Goal: Task Accomplishment & Management: Manage account settings

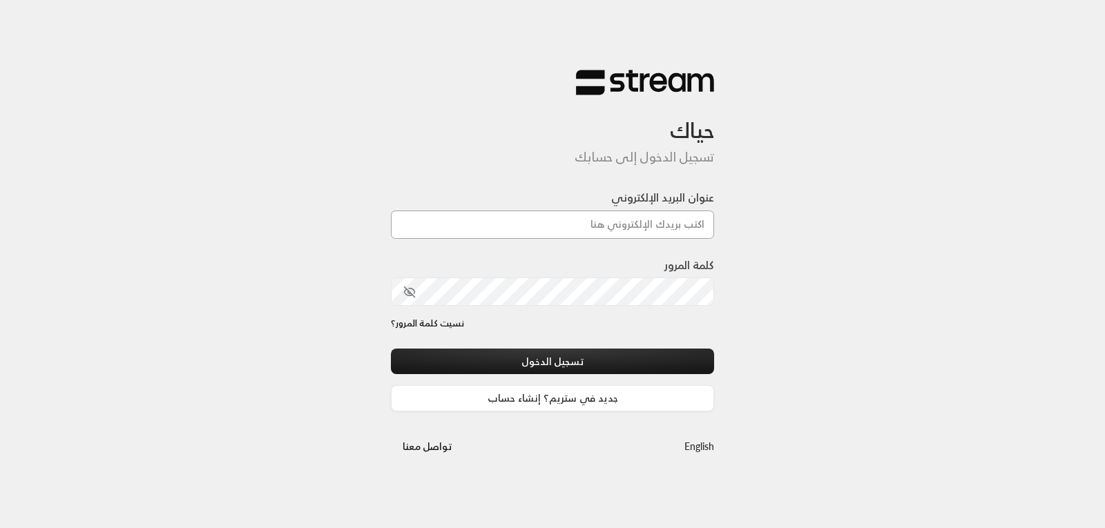
type input "[EMAIL_ADDRESS][DOMAIN_NAME]"
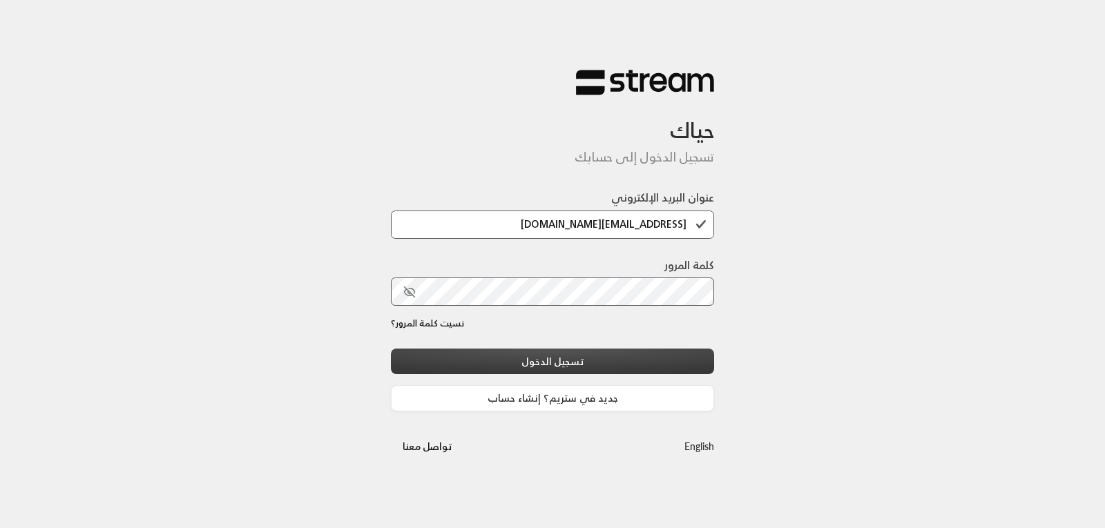
click at [572, 357] on button "تسجيل الدخول" at bounding box center [552, 362] width 323 height 26
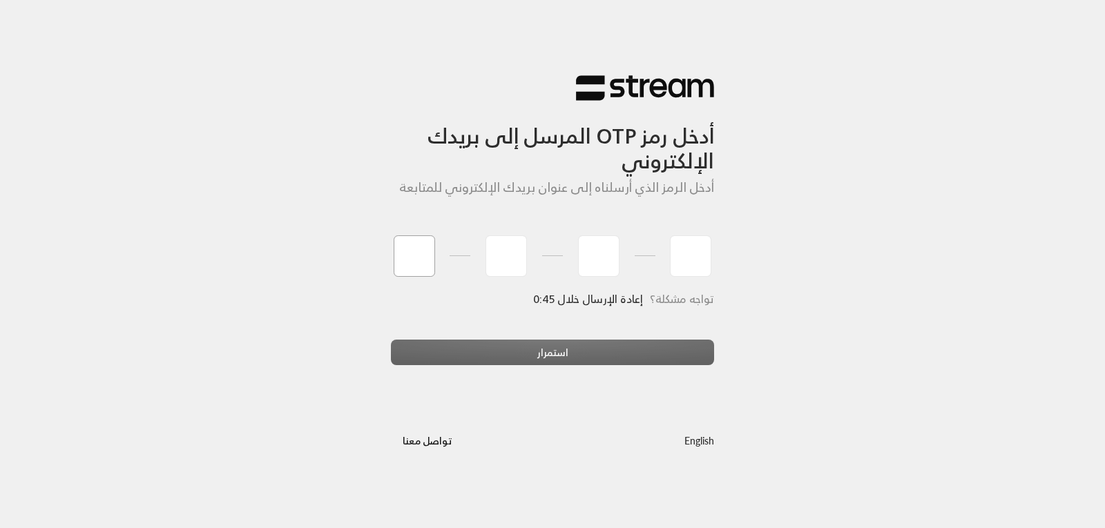
type input "2"
type input "7"
type input "8"
type input "1"
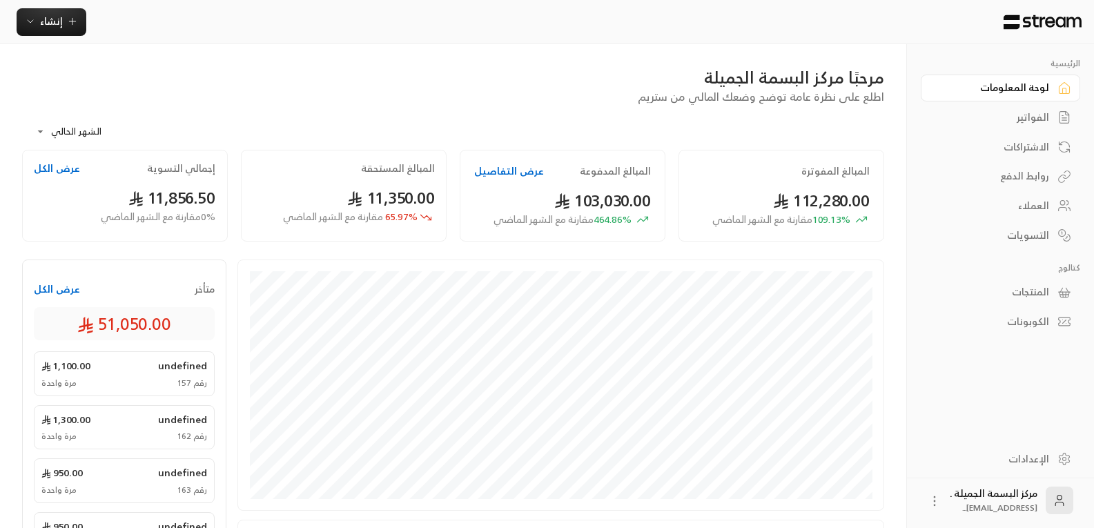
click at [1018, 215] on link "العملاء" at bounding box center [1000, 206] width 159 height 27
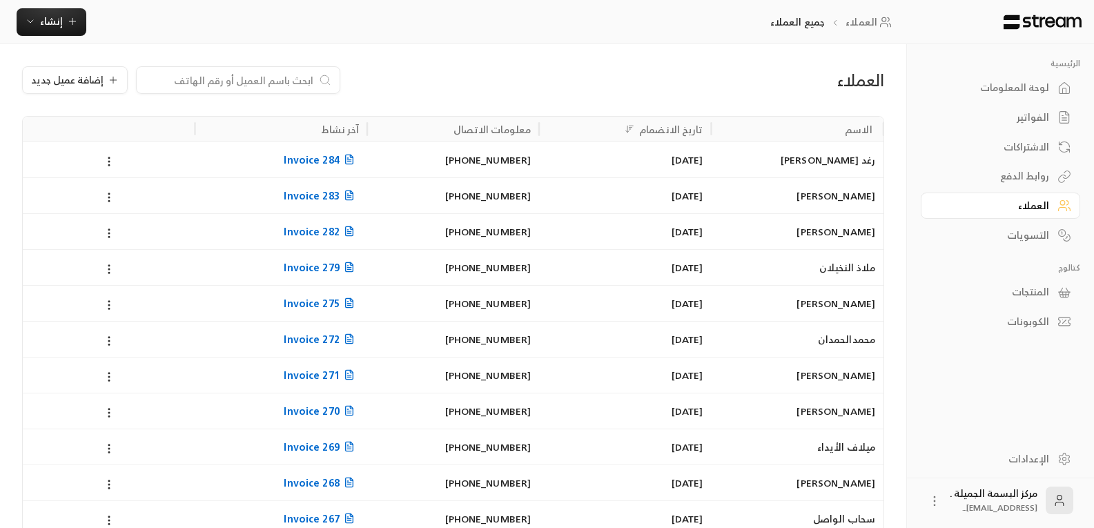
click at [275, 80] on input at bounding box center [229, 79] width 168 height 15
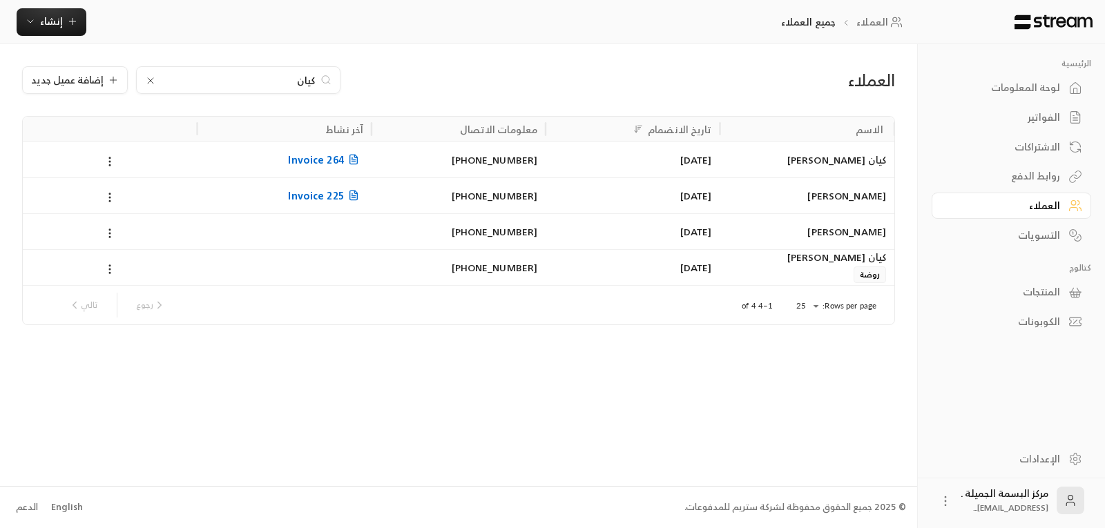
type input "كيان"
click at [822, 256] on div "كيان [PERSON_NAME]" at bounding box center [806, 257] width 157 height 15
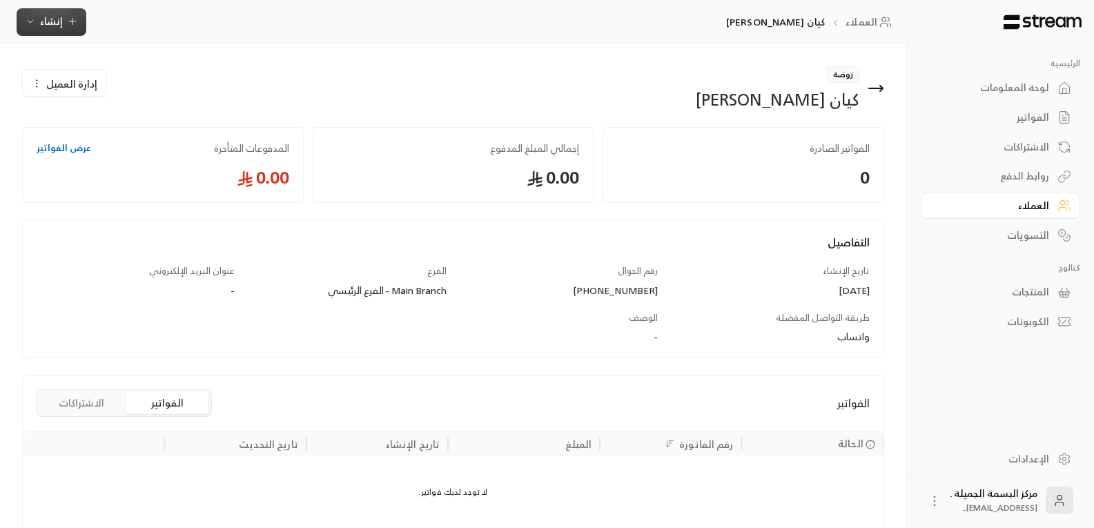
click at [48, 8] on button "إنشاء" at bounding box center [52, 22] width 70 height 28
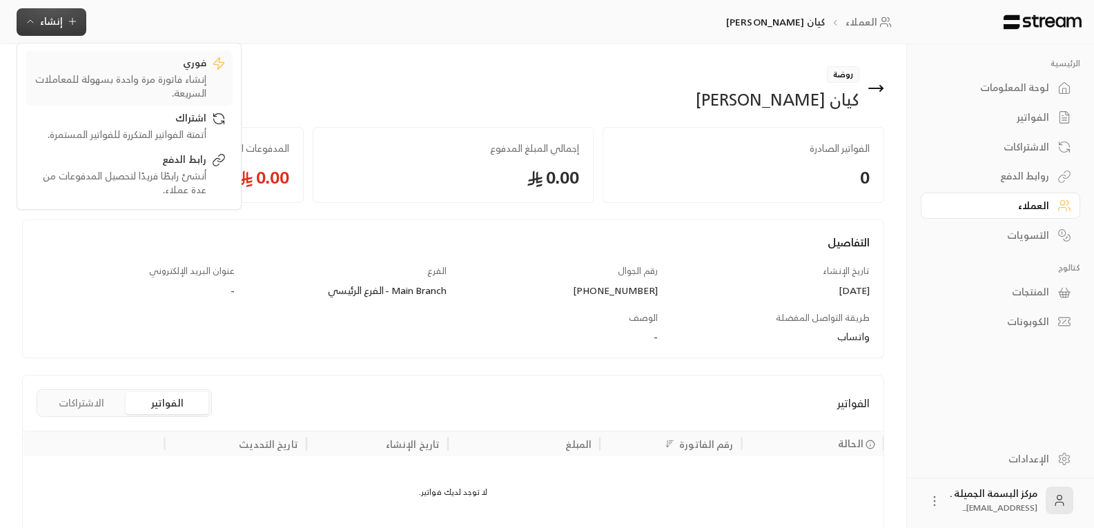
click at [156, 67] on div "فوري" at bounding box center [119, 64] width 174 height 17
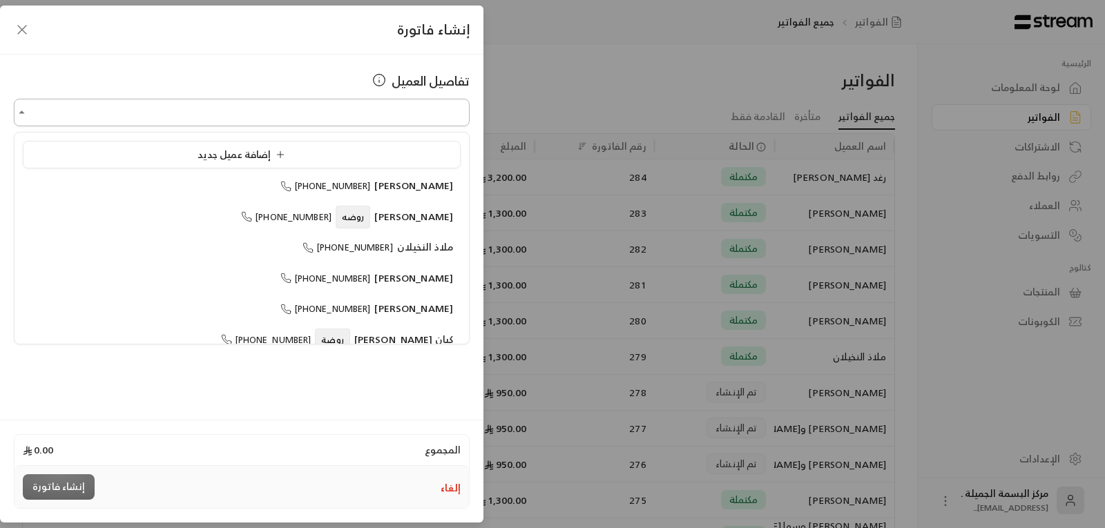
click at [354, 118] on input "اختر العميل" at bounding box center [242, 113] width 456 height 24
type input "**********"
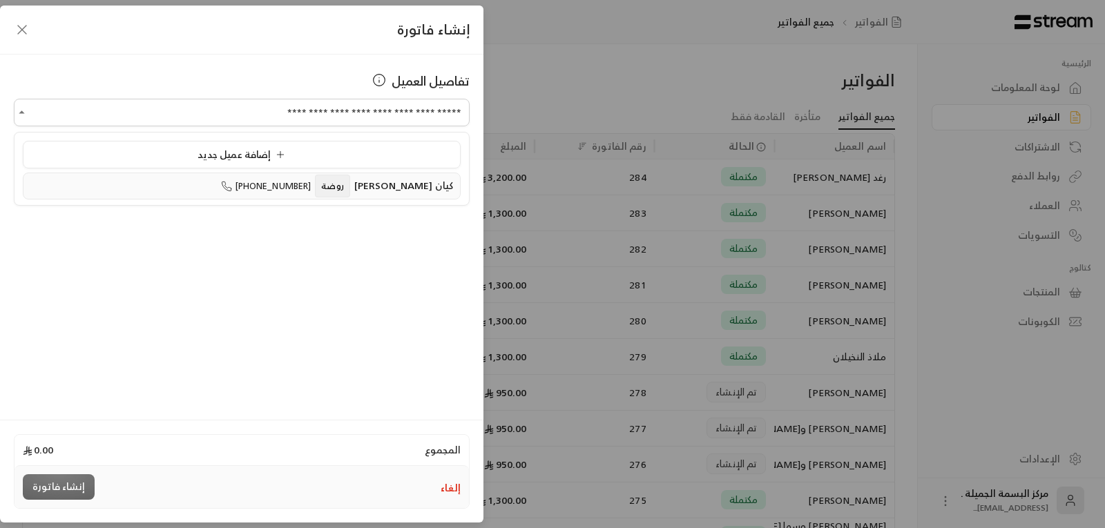
click at [406, 175] on li "كيان [PERSON_NAME] روضة [PHONE_NUMBER]" at bounding box center [242, 186] width 438 height 27
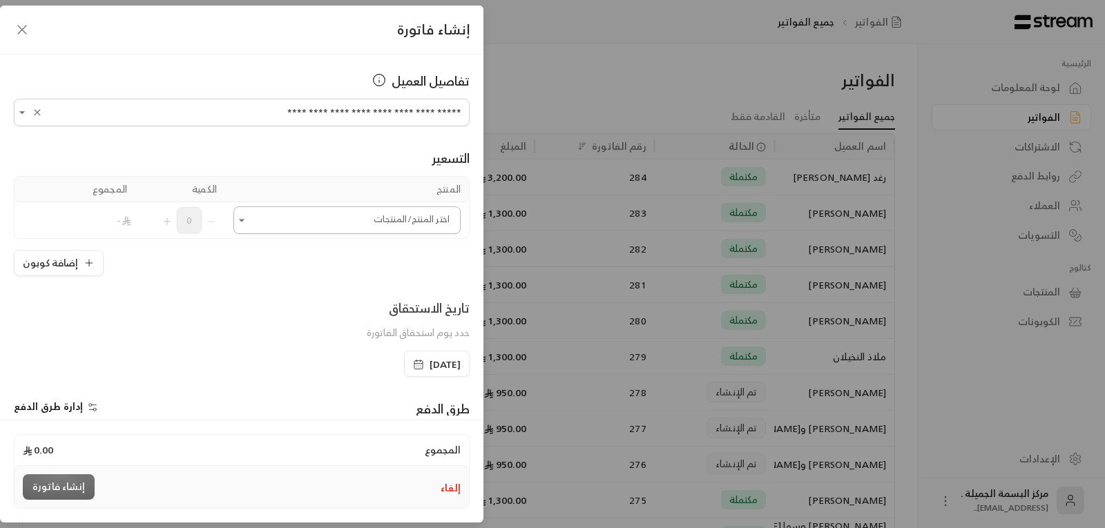
click at [257, 222] on input "اختر العميل" at bounding box center [346, 220] width 227 height 24
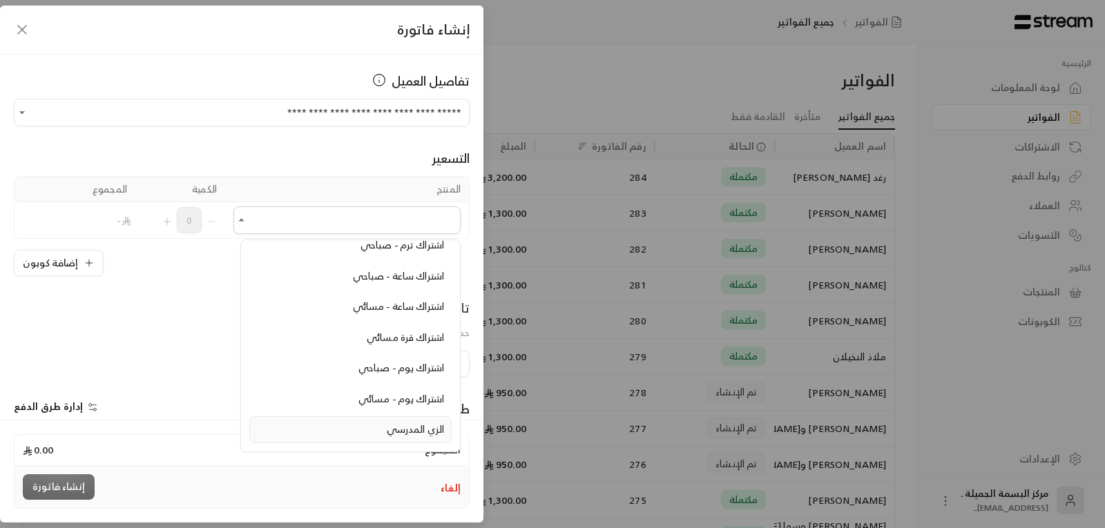
scroll to position [138, 0]
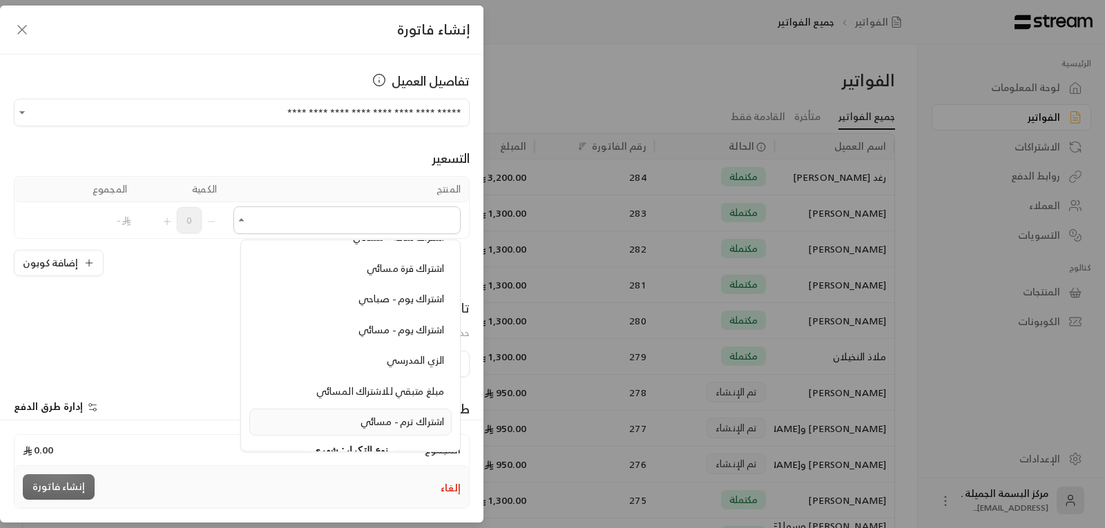
click at [389, 424] on span "اشتراك ترم - مسائي" at bounding box center [402, 421] width 84 height 17
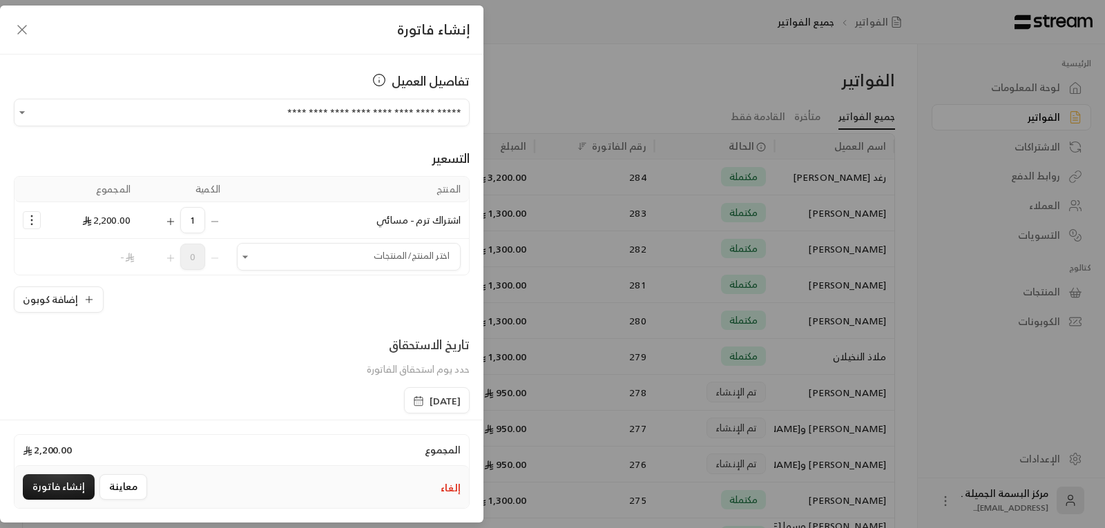
click at [414, 402] on rect "button" at bounding box center [418, 401] width 8 height 8
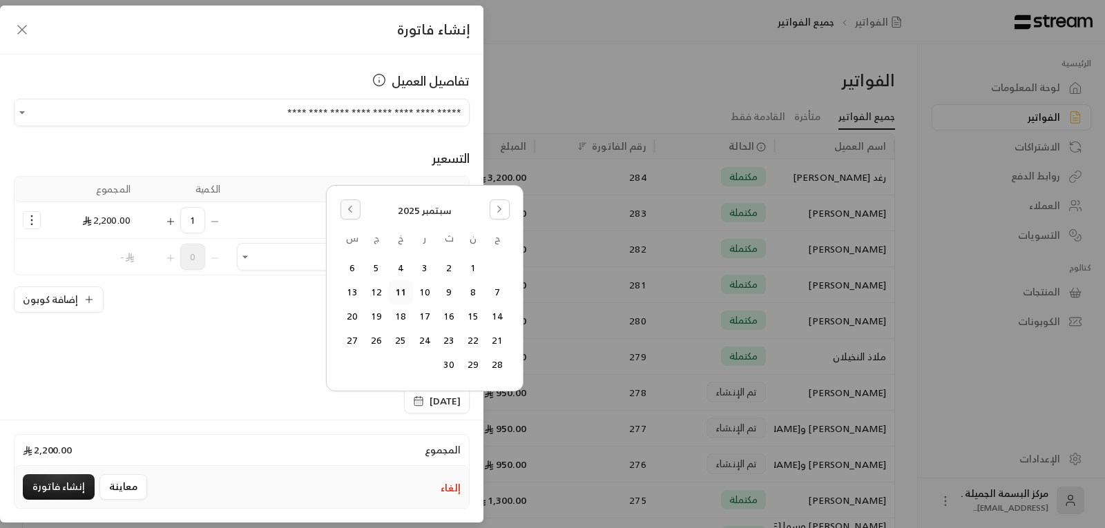
click at [342, 208] on button "Go to the Previous Month" at bounding box center [350, 210] width 20 height 20
click at [424, 341] on button "27" at bounding box center [425, 340] width 23 height 23
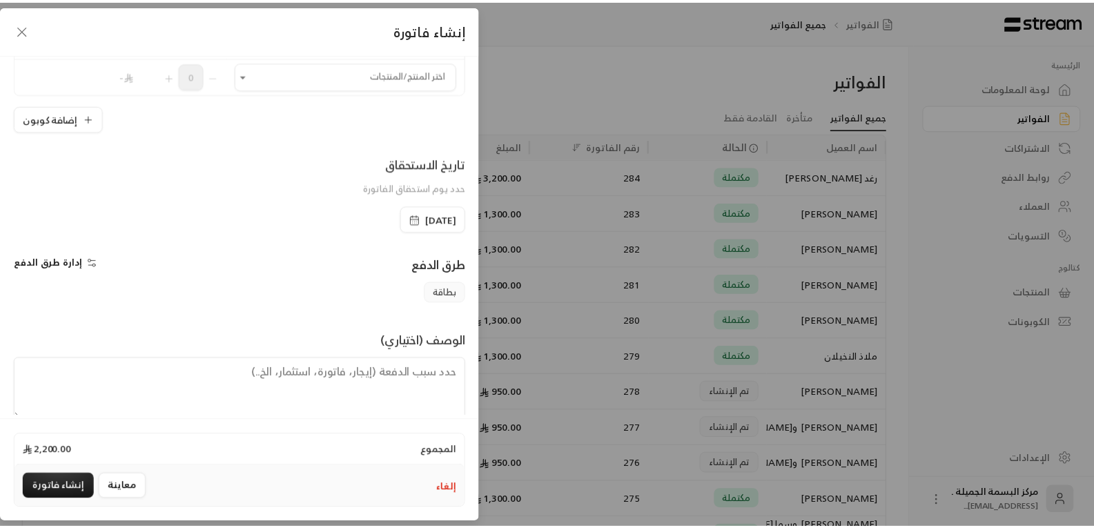
scroll to position [202, 0]
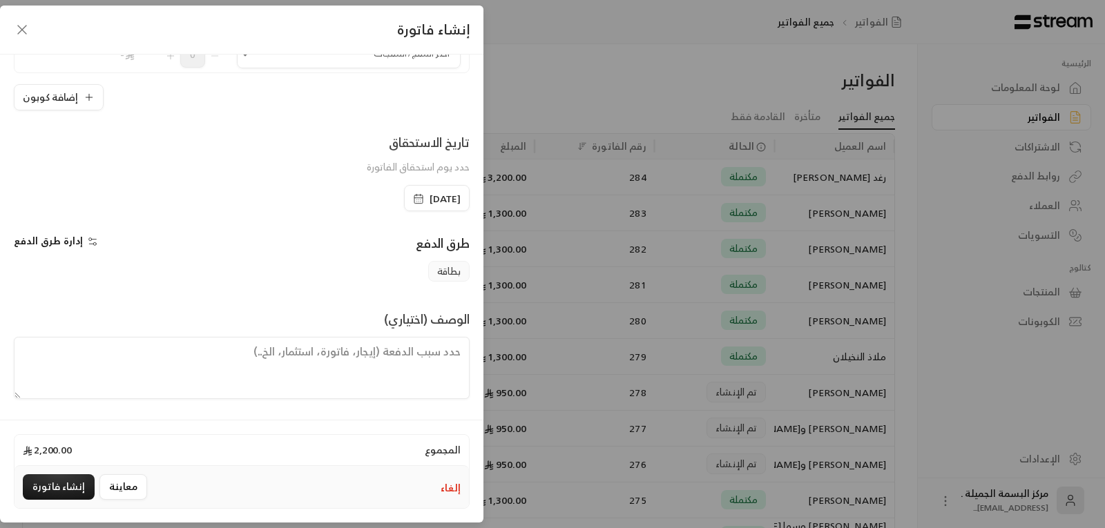
click at [353, 365] on textarea at bounding box center [242, 368] width 456 height 62
click at [1104, 332] on div "**********" at bounding box center [552, 264] width 1105 height 528
click at [306, 355] on textarea "يبدا الترم المسائي من تاريخ" at bounding box center [242, 368] width 456 height 62
click at [307, 355] on textarea "يبدا الترم المسائي من تاريخ" at bounding box center [242, 368] width 456 height 62
click at [307, 351] on textarea "يبدا الترم المسائي من ت اريخ" at bounding box center [242, 368] width 456 height 62
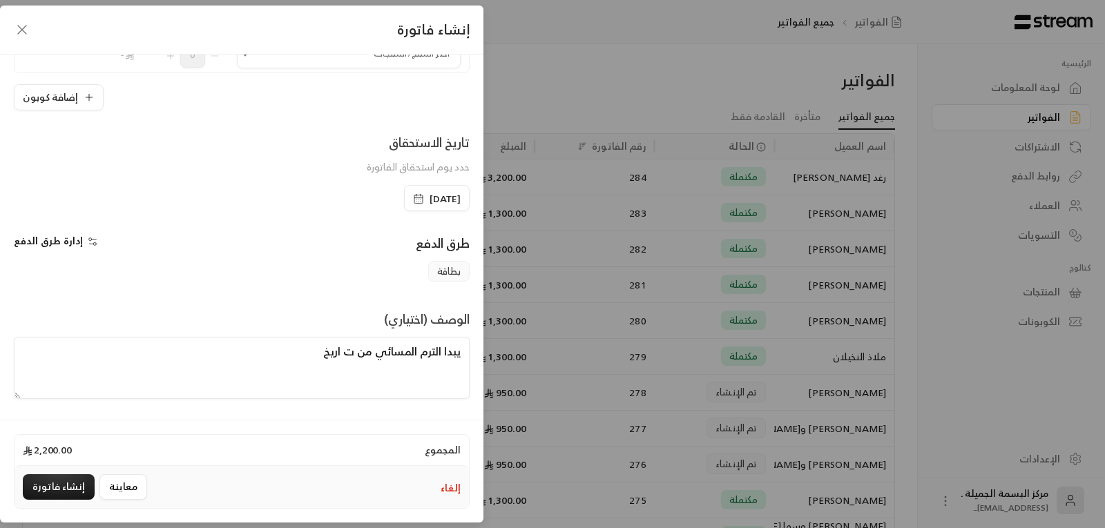
click at [308, 351] on textarea "يبدا الترم المسائي من ت اريخ" at bounding box center [242, 368] width 456 height 62
click at [367, 375] on textarea "يبدا الترم المسائي من" at bounding box center [242, 368] width 456 height 62
click at [338, 352] on textarea "يبدا الترم المسائي من" at bounding box center [242, 368] width 456 height 62
type textarea "يبدا الترم المسائي من [DATE] ينتهي [DATE]"
click at [40, 478] on button "إنشاء فاتورة" at bounding box center [59, 487] width 72 height 26
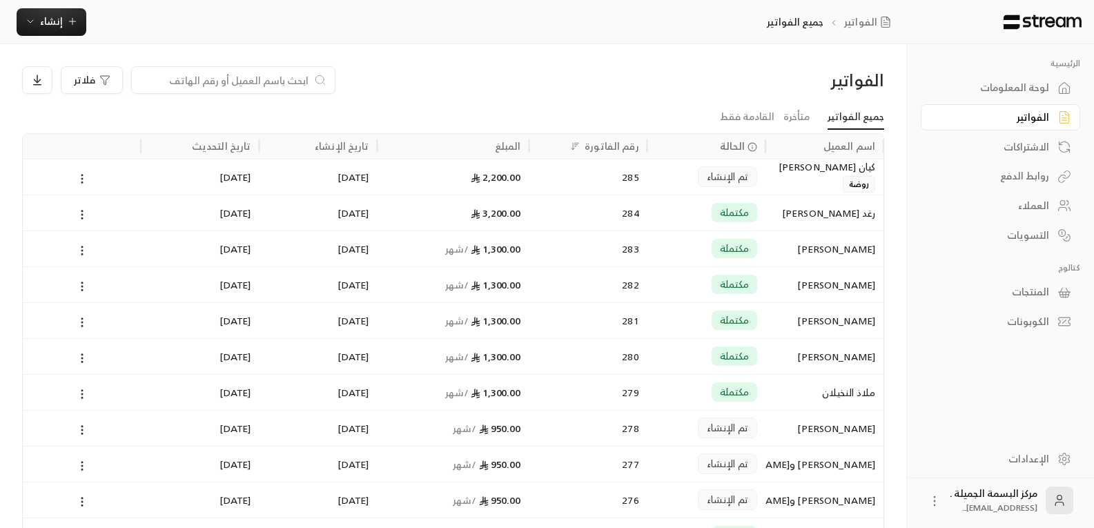
click at [416, 175] on div "2,200.00" at bounding box center [453, 176] width 135 height 35
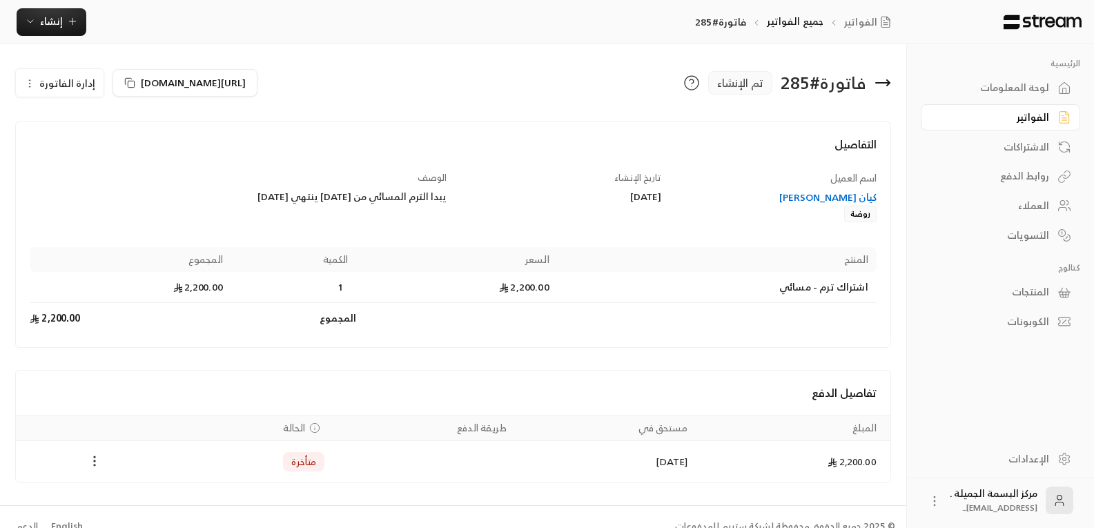
click at [95, 460] on circle "Payments" at bounding box center [94, 460] width 1 height 1
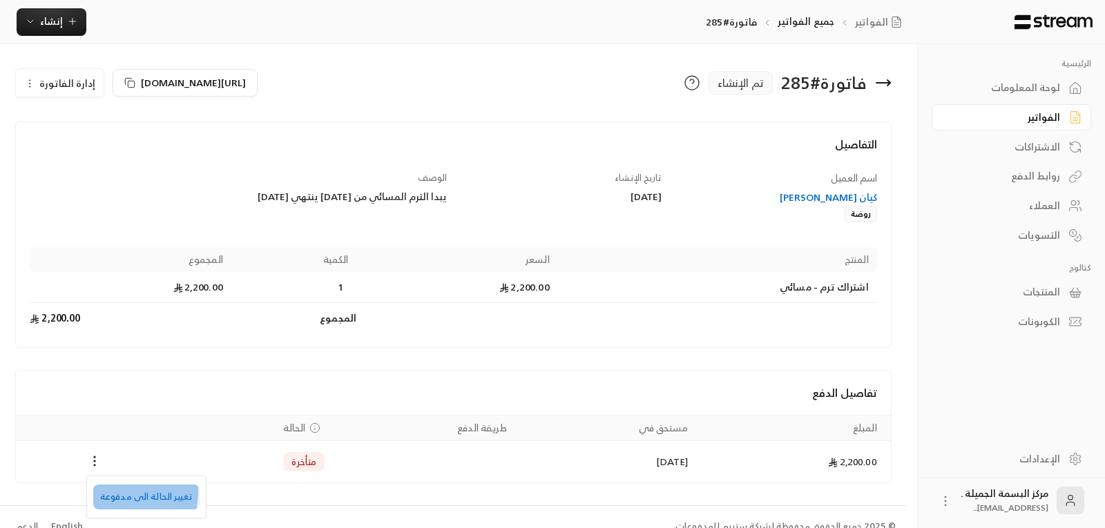
click at [110, 492] on li "تغيير الحالة الى مدفوعة" at bounding box center [146, 497] width 106 height 25
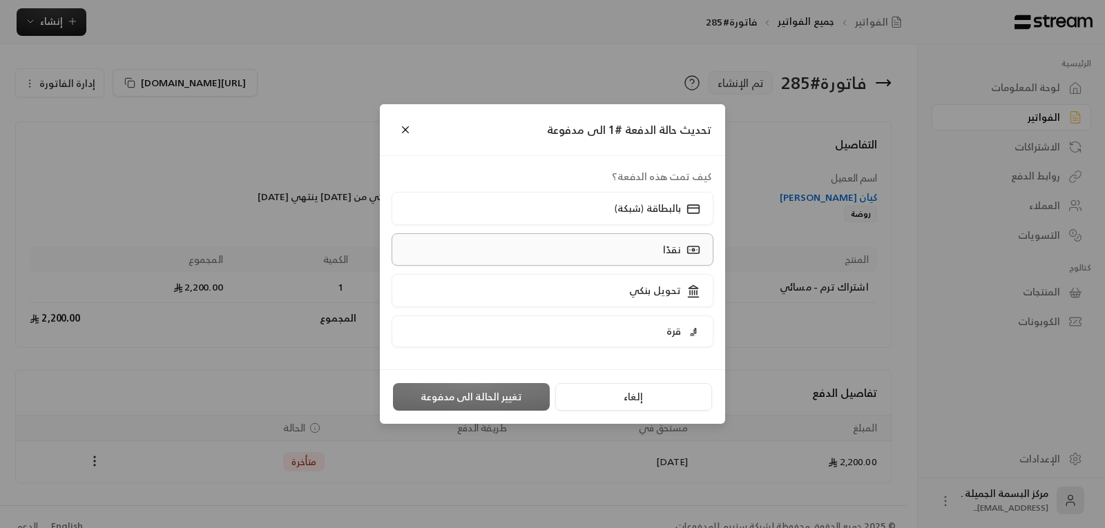
click at [514, 255] on label "نقدًا" at bounding box center [552, 249] width 322 height 32
click at [476, 390] on button "تغيير الحالة الى مدفوعة" at bounding box center [471, 397] width 157 height 28
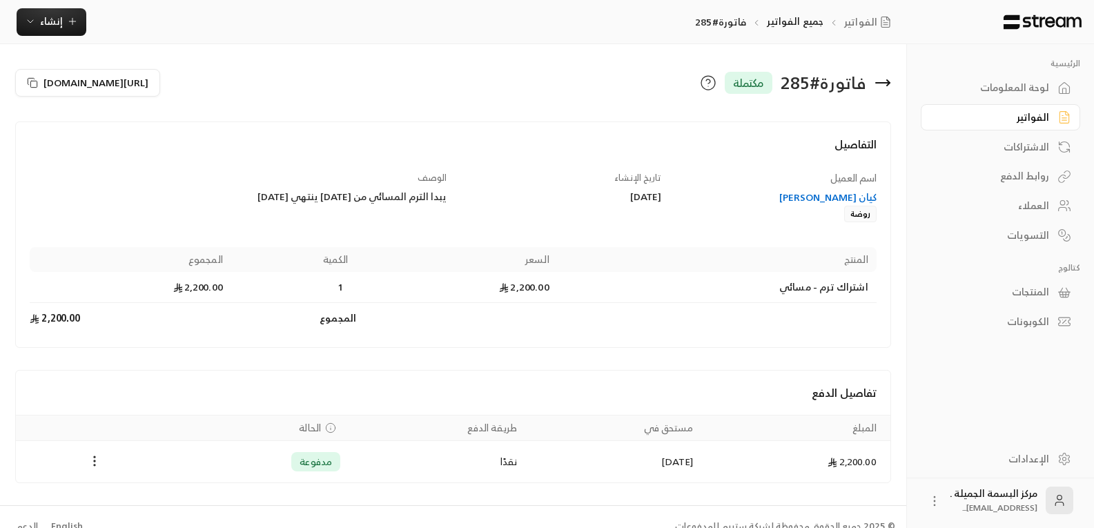
click at [877, 79] on icon at bounding box center [883, 83] width 17 height 17
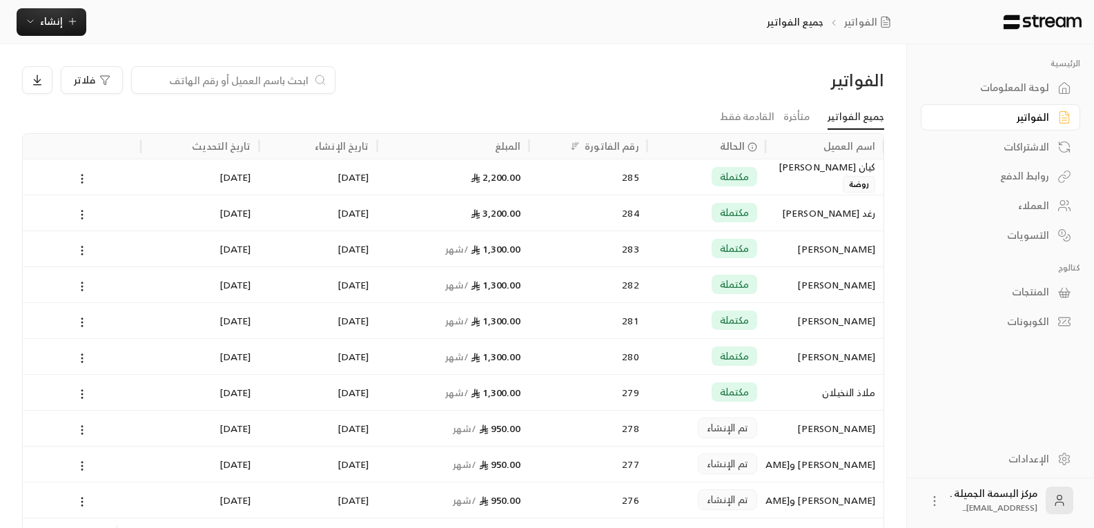
click at [213, 81] on input at bounding box center [224, 79] width 168 height 15
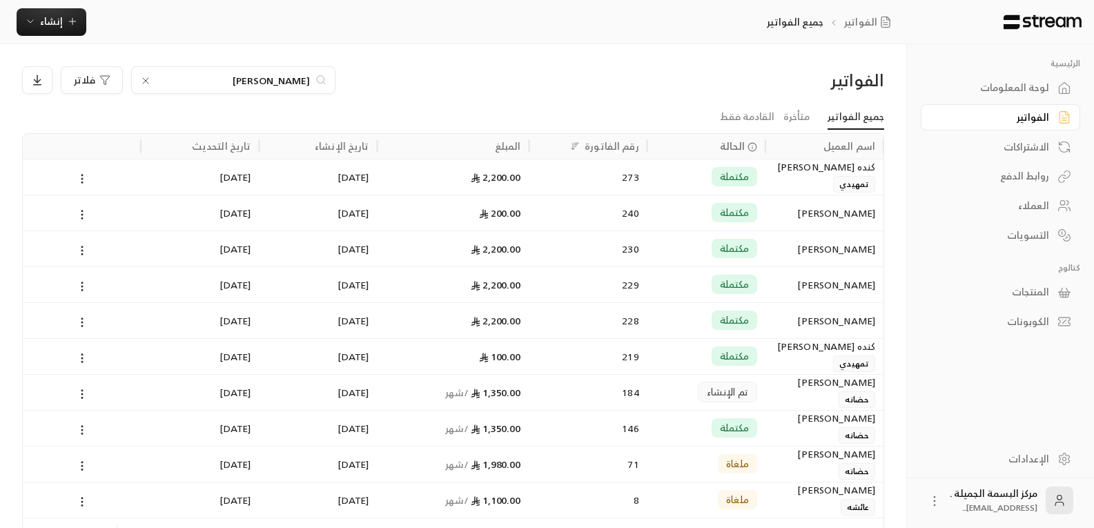
type input "[PERSON_NAME]"
click at [793, 212] on div "[PERSON_NAME]" at bounding box center [824, 212] width 101 height 35
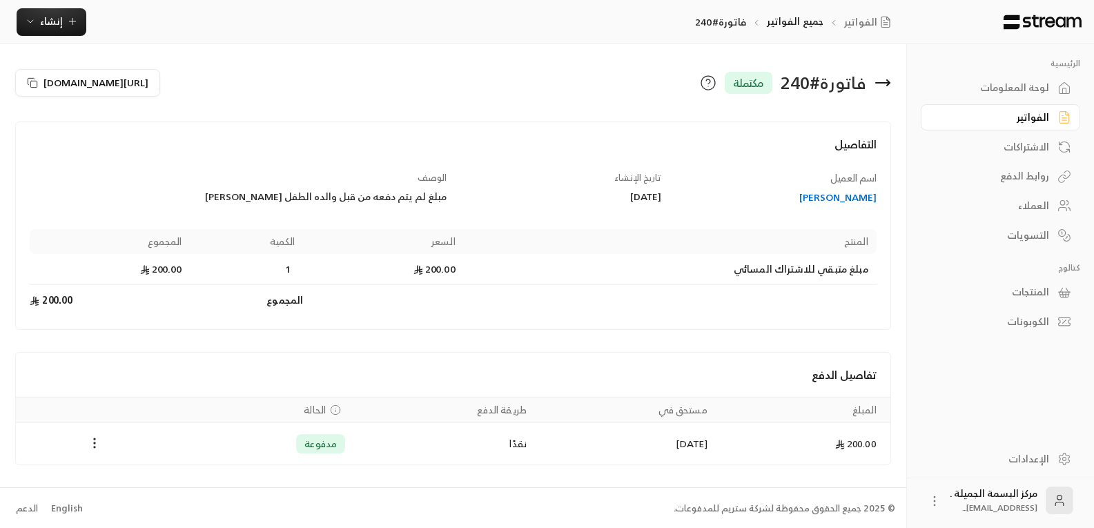
click at [882, 79] on icon at bounding box center [883, 83] width 17 height 17
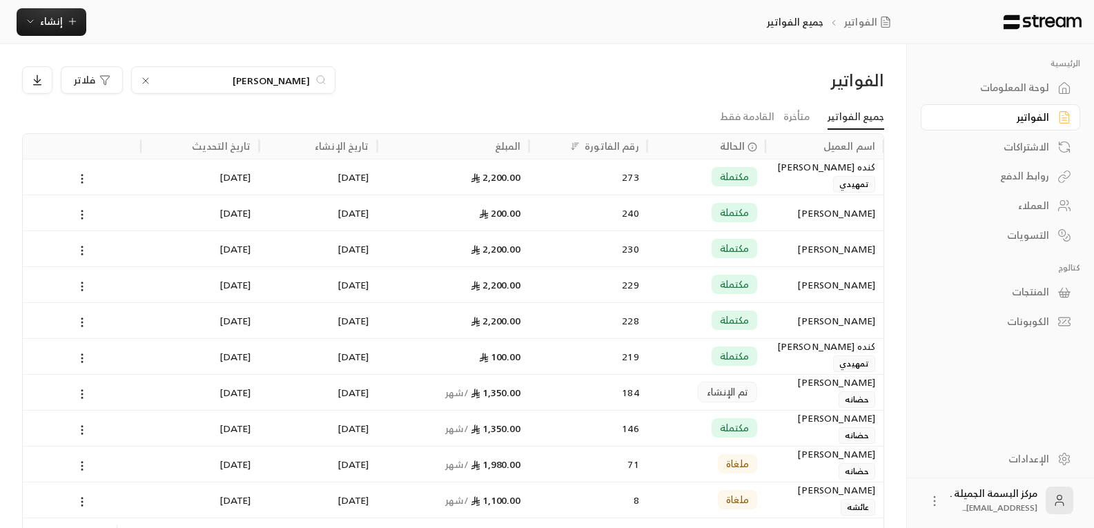
click at [820, 311] on div "[PERSON_NAME]" at bounding box center [824, 320] width 101 height 35
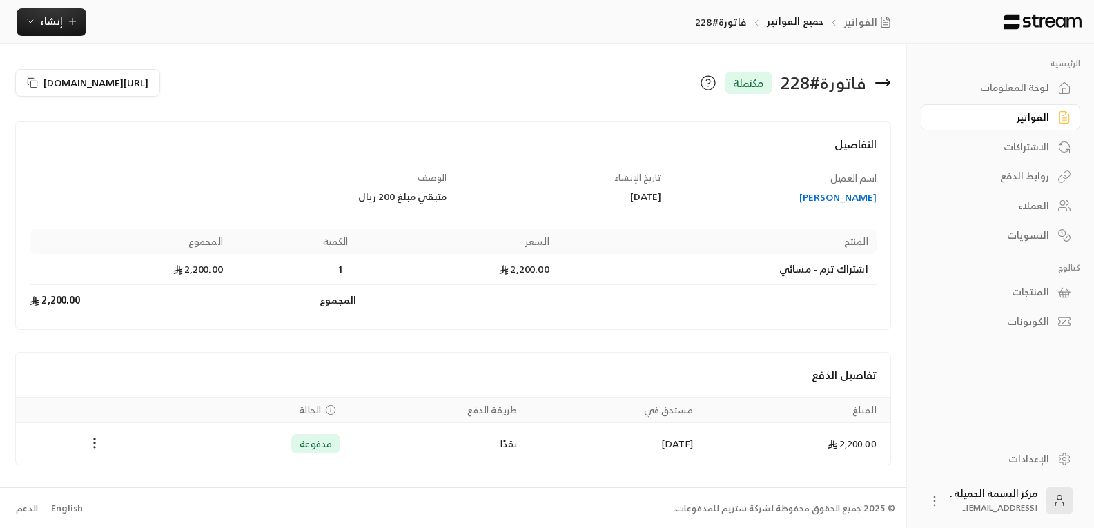
scroll to position [1, 0]
click at [890, 73] on icon at bounding box center [883, 81] width 17 height 17
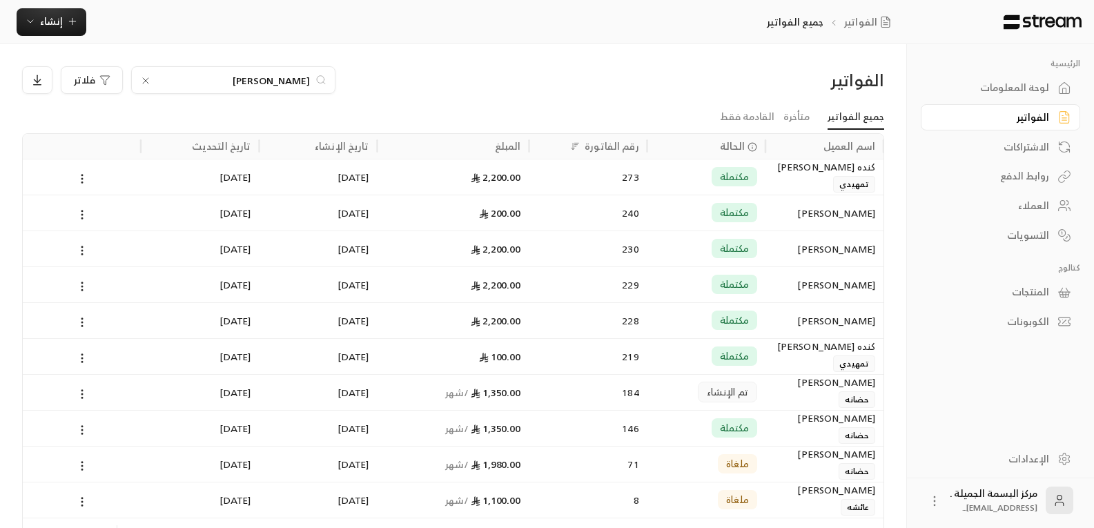
click at [226, 77] on input "[PERSON_NAME]" at bounding box center [233, 79] width 153 height 15
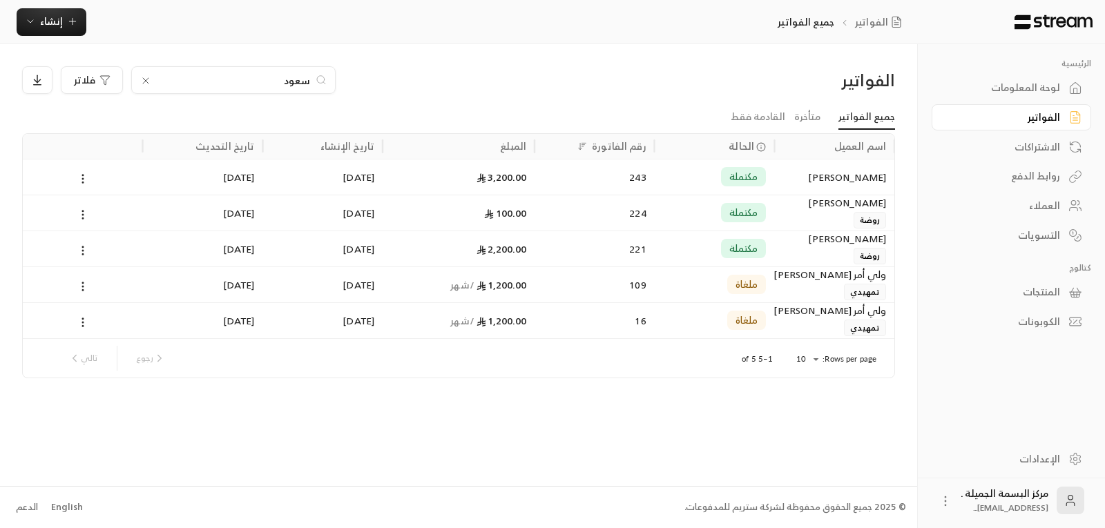
type input "سعود"
click at [687, 245] on div "مكتملة" at bounding box center [715, 248] width 104 height 35
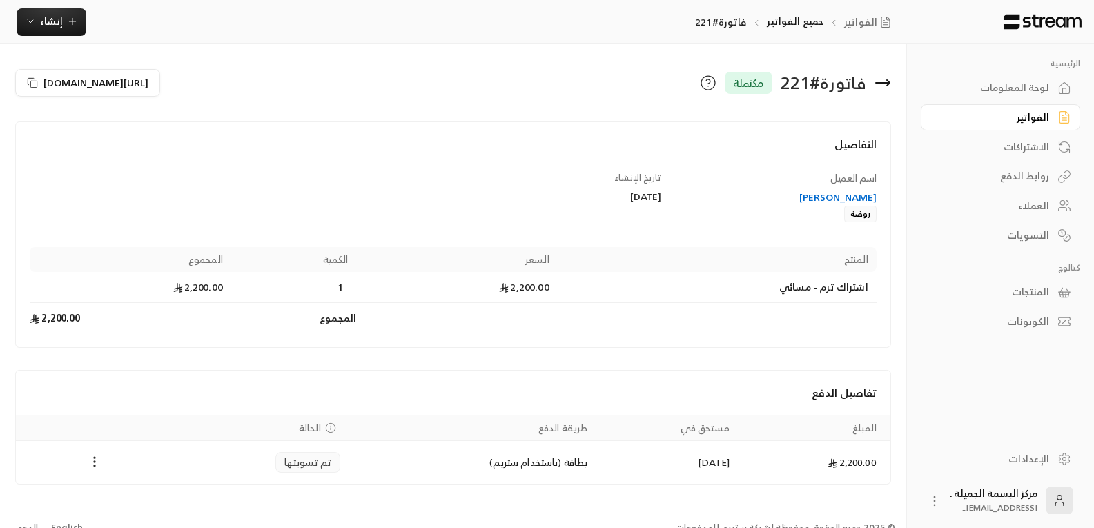
click at [195, 462] on div "تم تسويتها" at bounding box center [261, 462] width 159 height 21
click at [93, 459] on icon "Payments" at bounding box center [95, 462] width 14 height 14
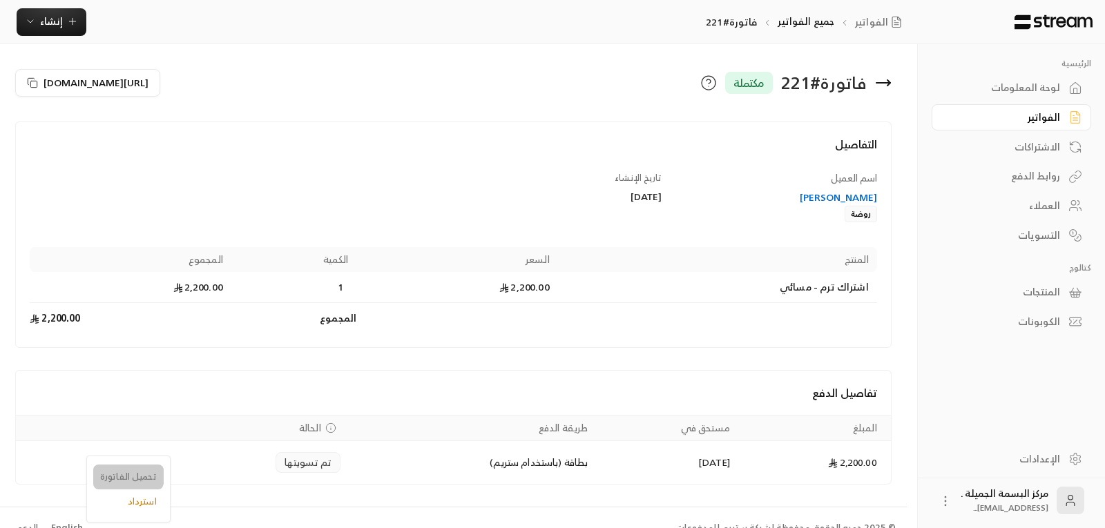
click at [124, 471] on li "تحميل الفاتورة" at bounding box center [128, 477] width 70 height 25
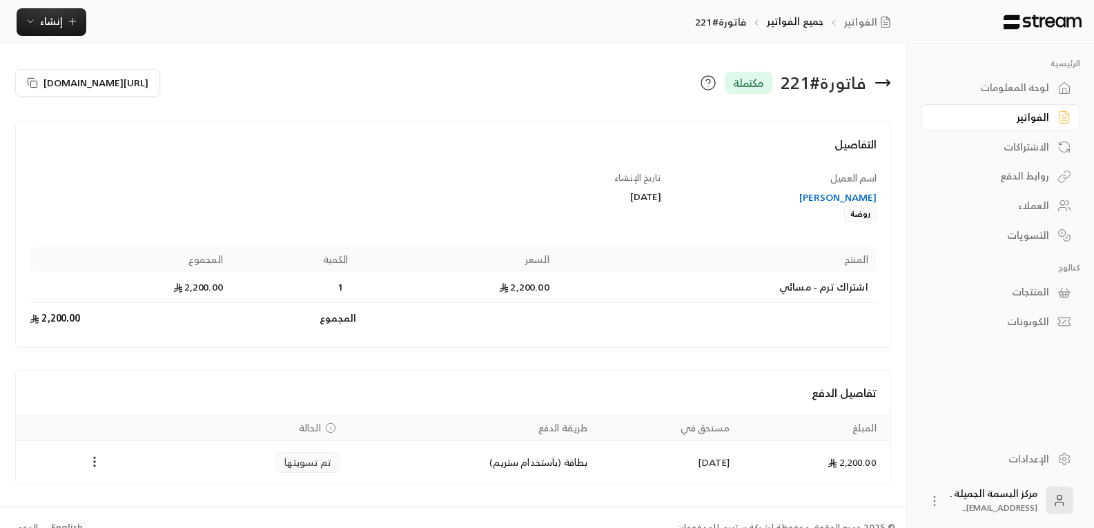
click at [886, 83] on icon at bounding box center [883, 83] width 14 height 0
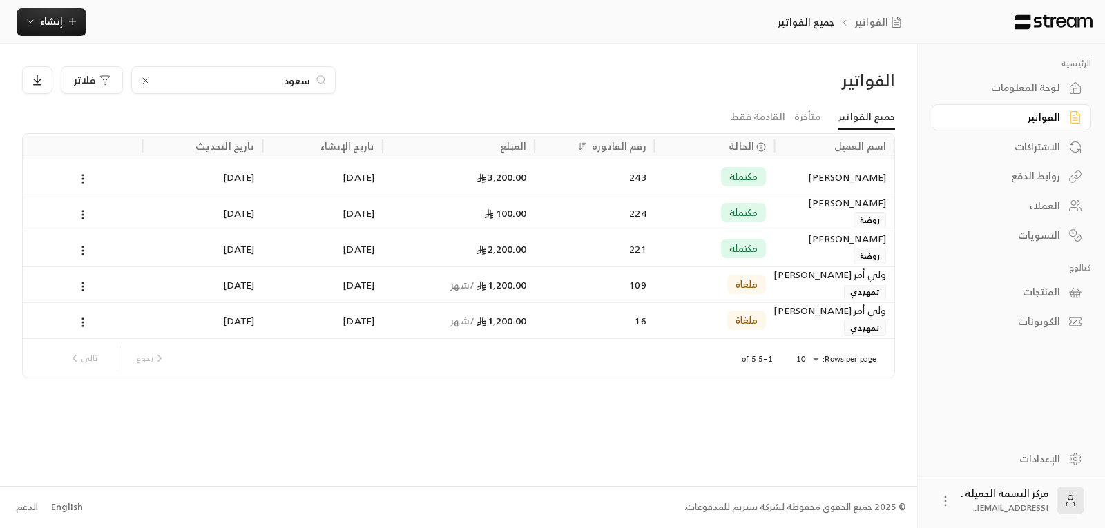
click at [1010, 203] on div "العملاء" at bounding box center [1004, 206] width 111 height 14
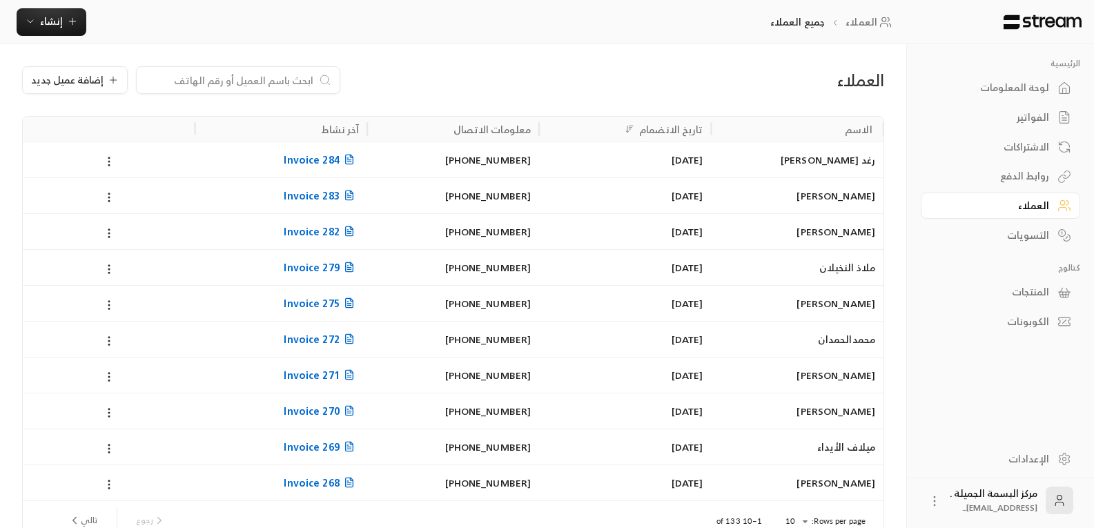
click at [1033, 229] on div "التسويات" at bounding box center [993, 236] width 111 height 14
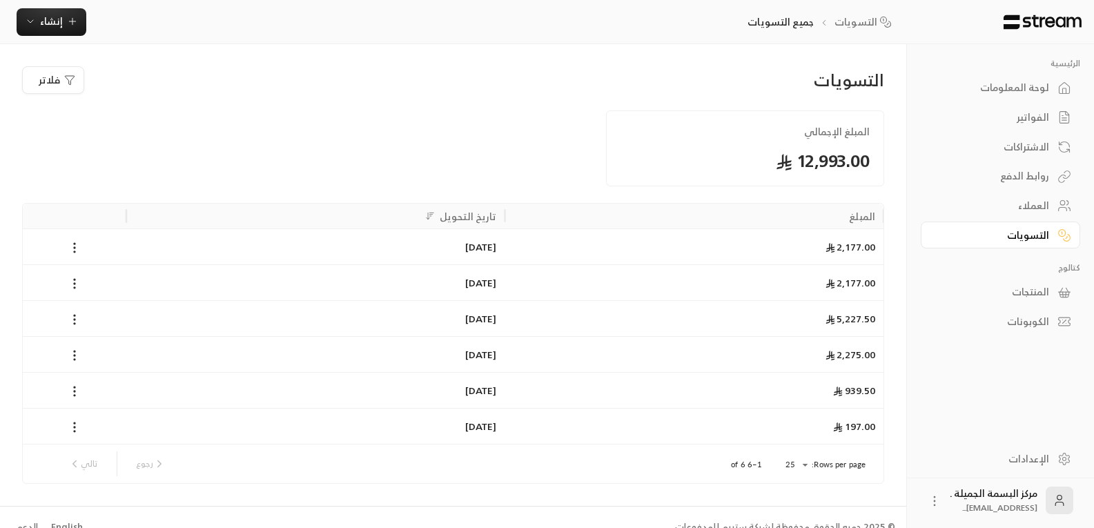
click at [1027, 135] on link "الاشتراكات" at bounding box center [1000, 146] width 159 height 27
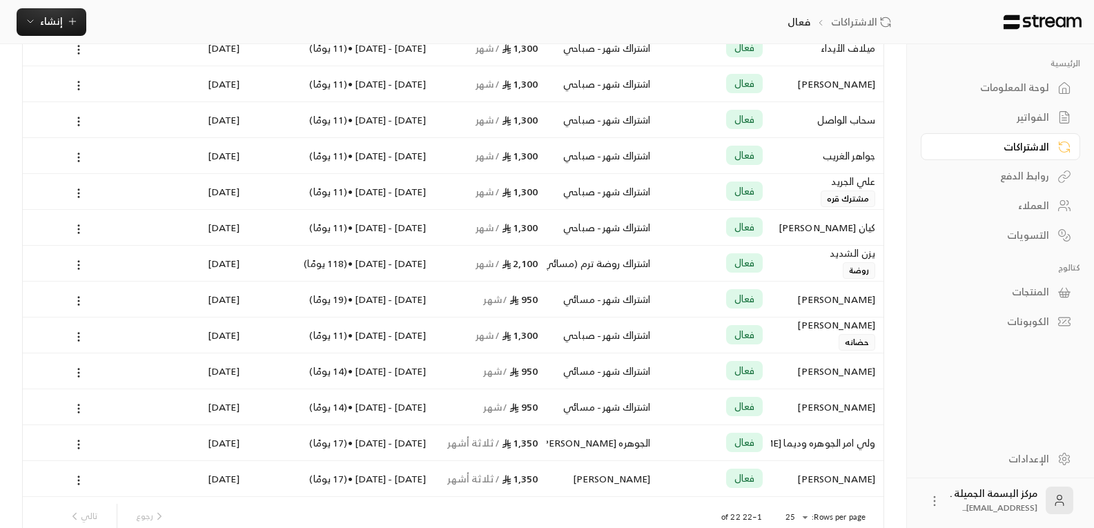
scroll to position [525, 0]
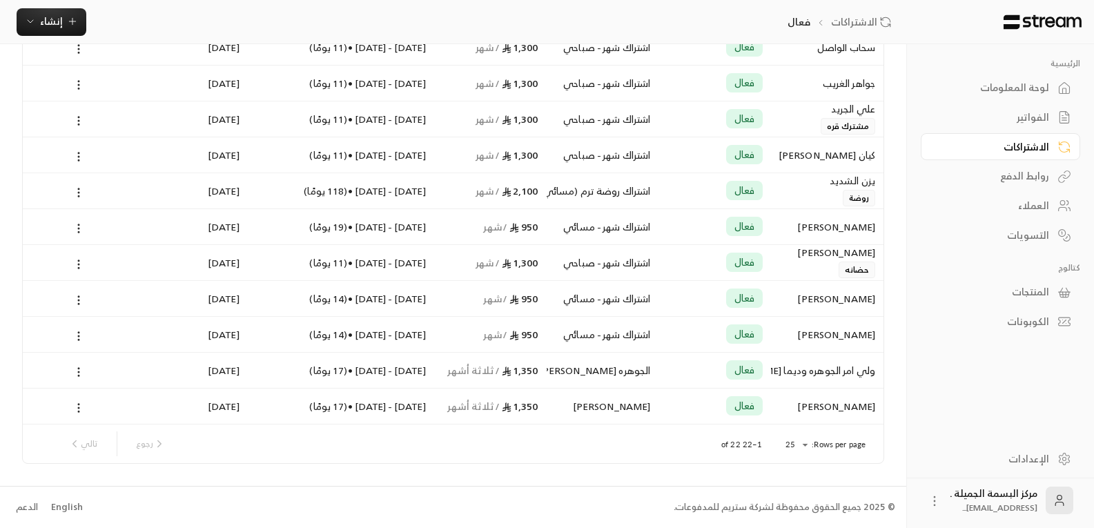
click at [845, 365] on div "ولي امر الجوهره وديما [PERSON_NAME]" at bounding box center [827, 370] width 96 height 35
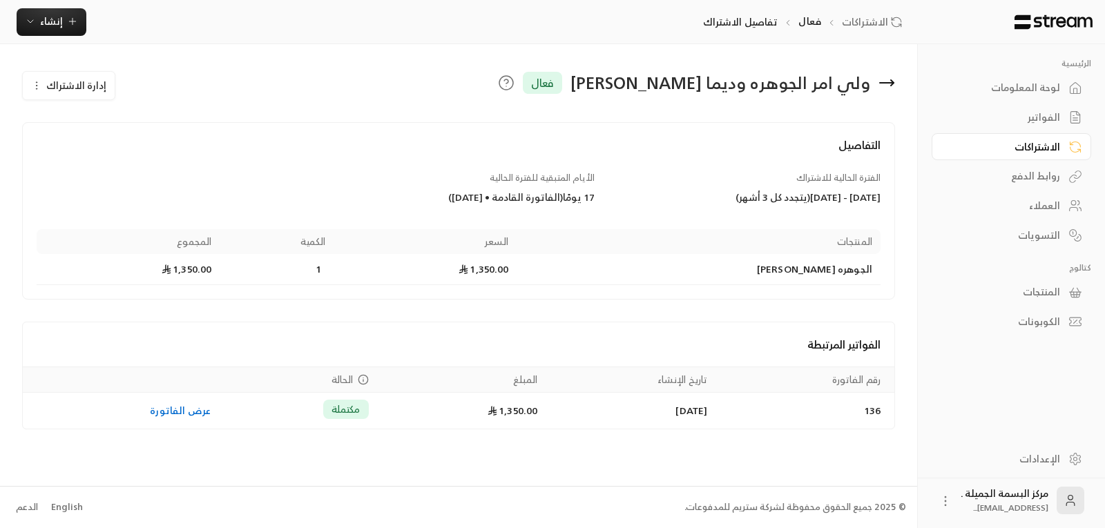
click at [864, 142] on h4 "التفاصيل" at bounding box center [459, 152] width 844 height 30
click at [811, 72] on div "ولي امر الجوهره وديما [PERSON_NAME]" at bounding box center [720, 83] width 300 height 22
click at [83, 86] on span "إدارة الاشتراك" at bounding box center [76, 85] width 60 height 17
click at [736, 122] on div "التفاصيل الفترة الحالية للاشتراك [DATE] - [DATE] ( يتجدد كل 3 أشهر ) الأيام الم…" at bounding box center [458, 210] width 873 height 177
click at [860, 151] on h4 "التفاصيل" at bounding box center [459, 152] width 844 height 30
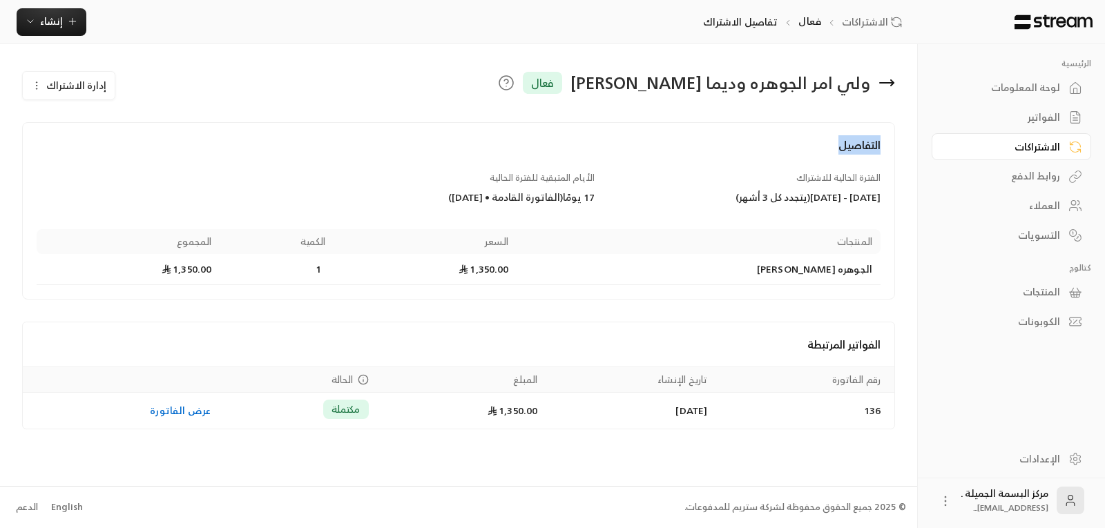
click at [860, 151] on h4 "التفاصيل" at bounding box center [459, 152] width 844 height 30
click at [949, 167] on link "روابط الدفع" at bounding box center [1010, 176] width 159 height 27
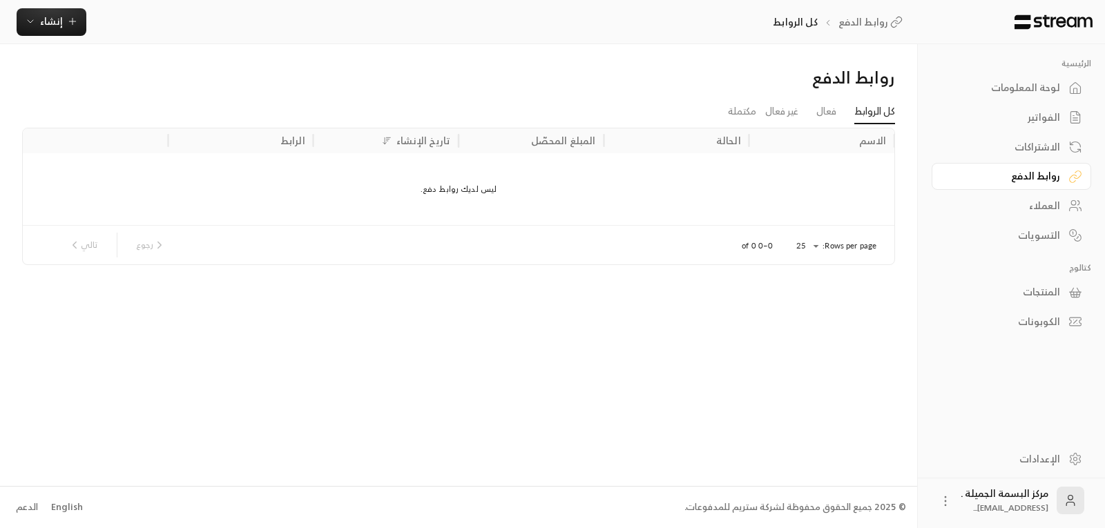
click at [1031, 133] on link "الاشتراكات" at bounding box center [1010, 146] width 159 height 27
